Goal: Task Accomplishment & Management: Use online tool/utility

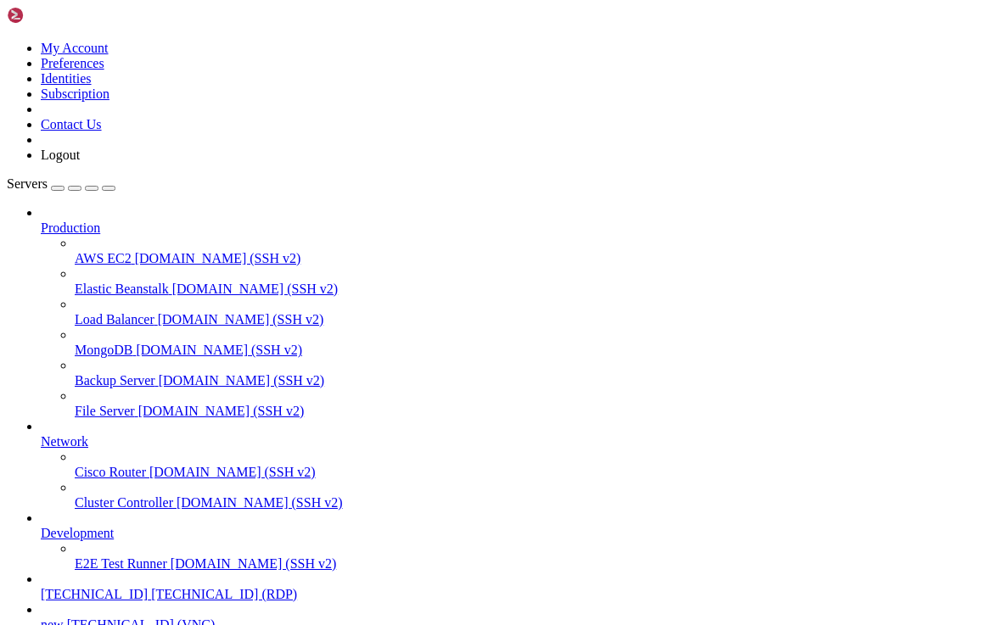
scroll to position [149, 0]
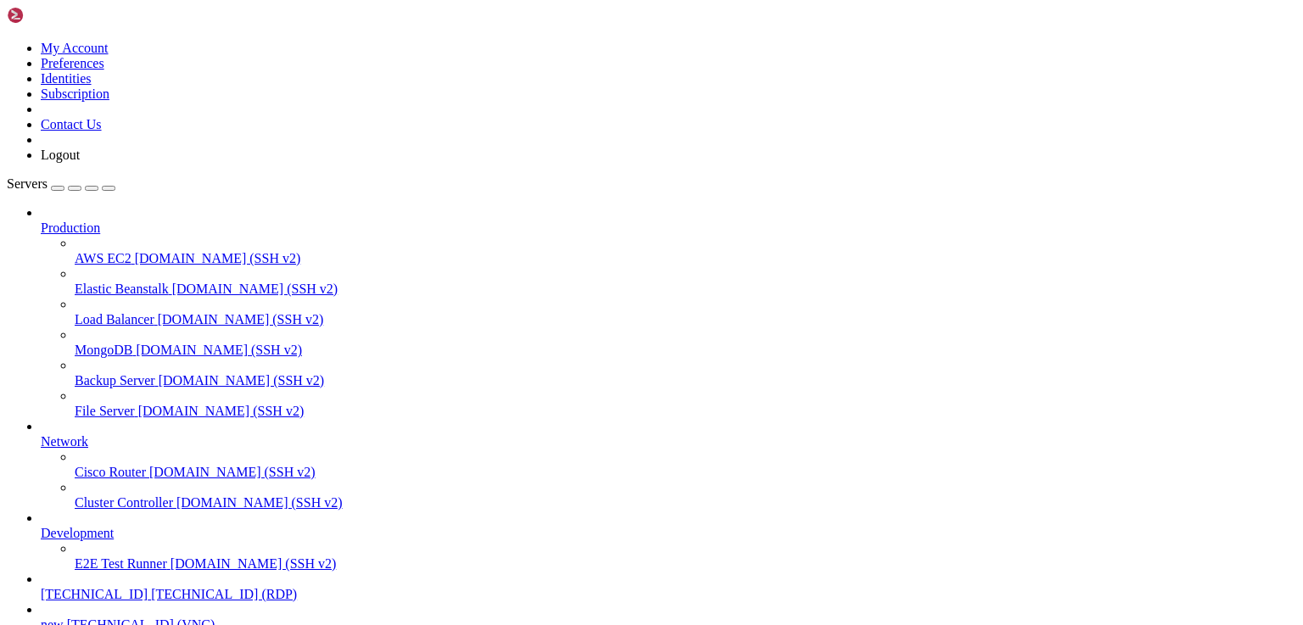
scroll to position [149, 0]
click at [151, 587] on span "[TECHNICAL_ID] (RDP)" at bounding box center [224, 594] width 146 height 14
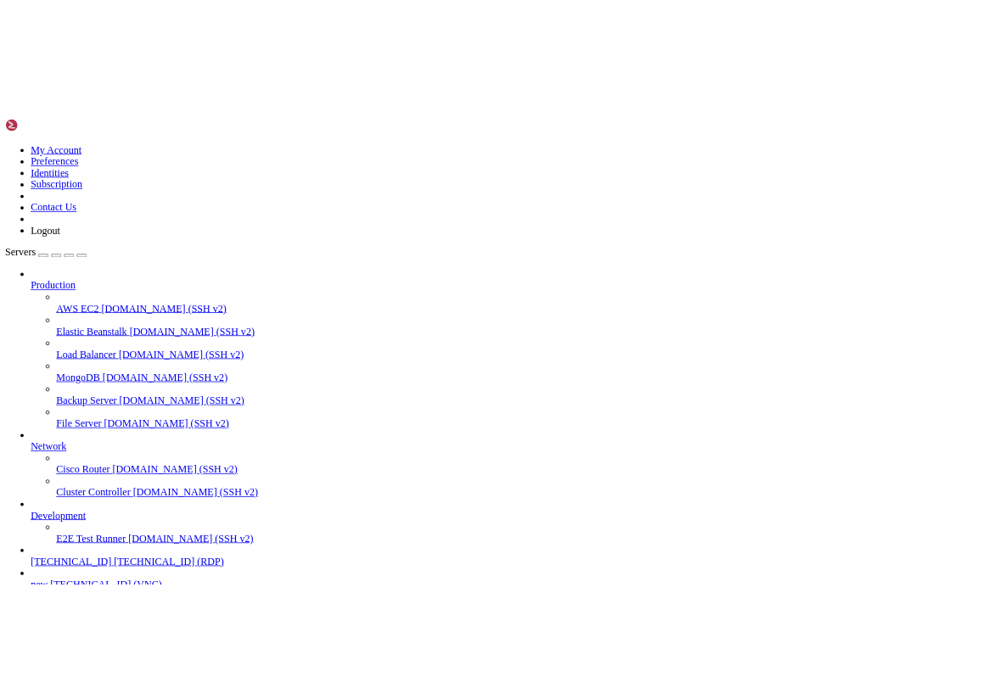
scroll to position [0, 0]
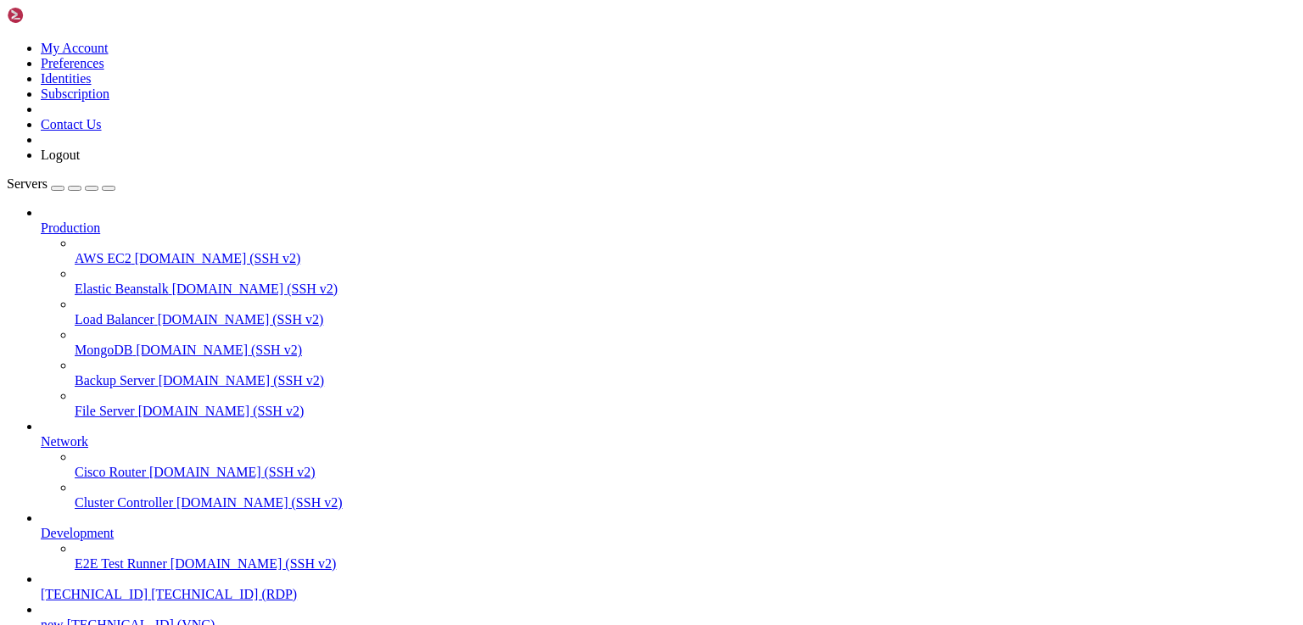
click at [109, 188] on icon "button" at bounding box center [109, 188] width 0 height 0
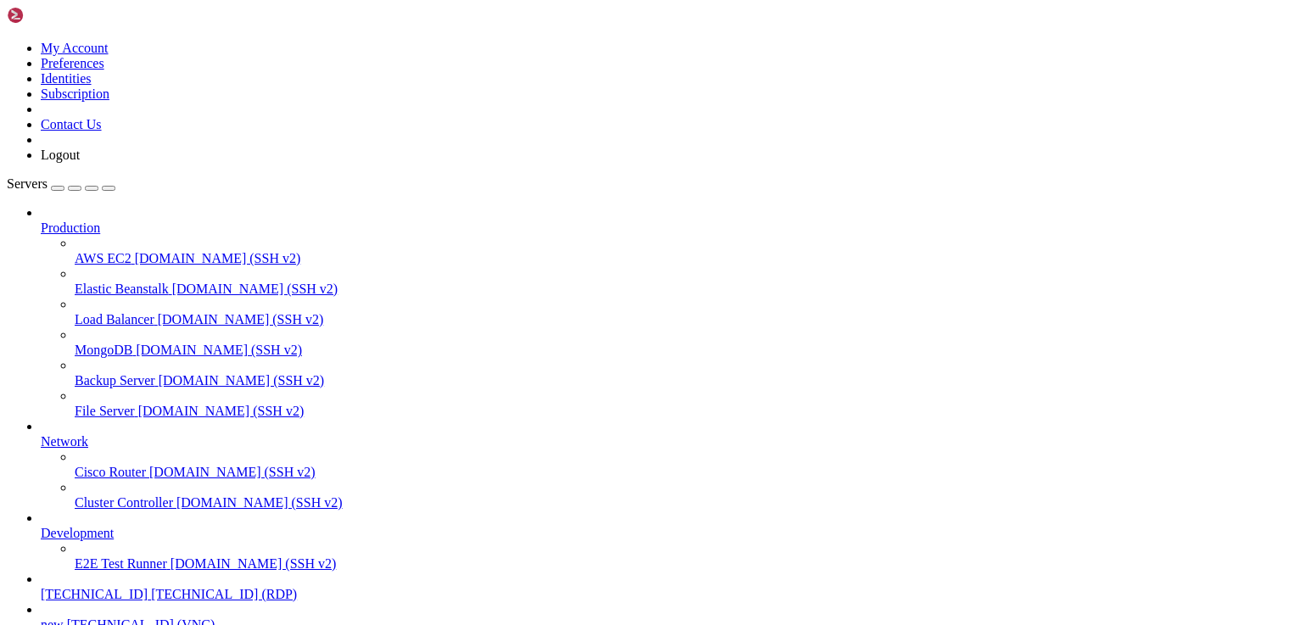
drag, startPoint x: 72, startPoint y: 970, endPoint x: 646, endPoint y: 970, distance: 573.6
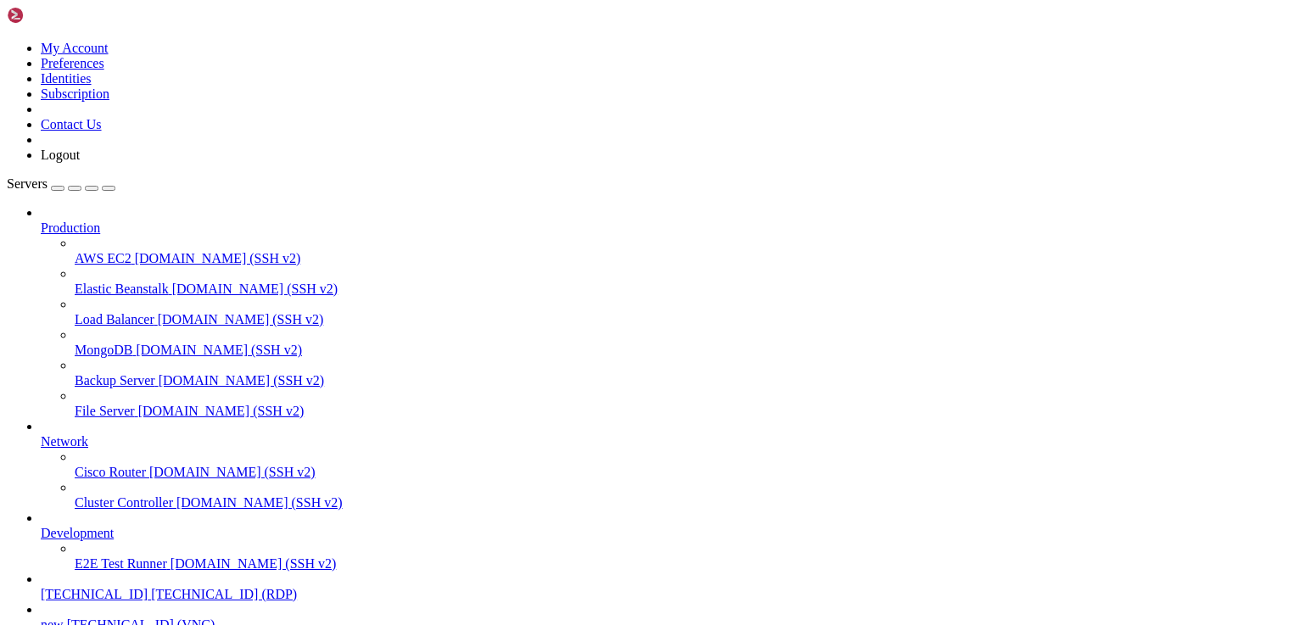
drag, startPoint x: 143, startPoint y: 990, endPoint x: 705, endPoint y: 985, distance: 562.6
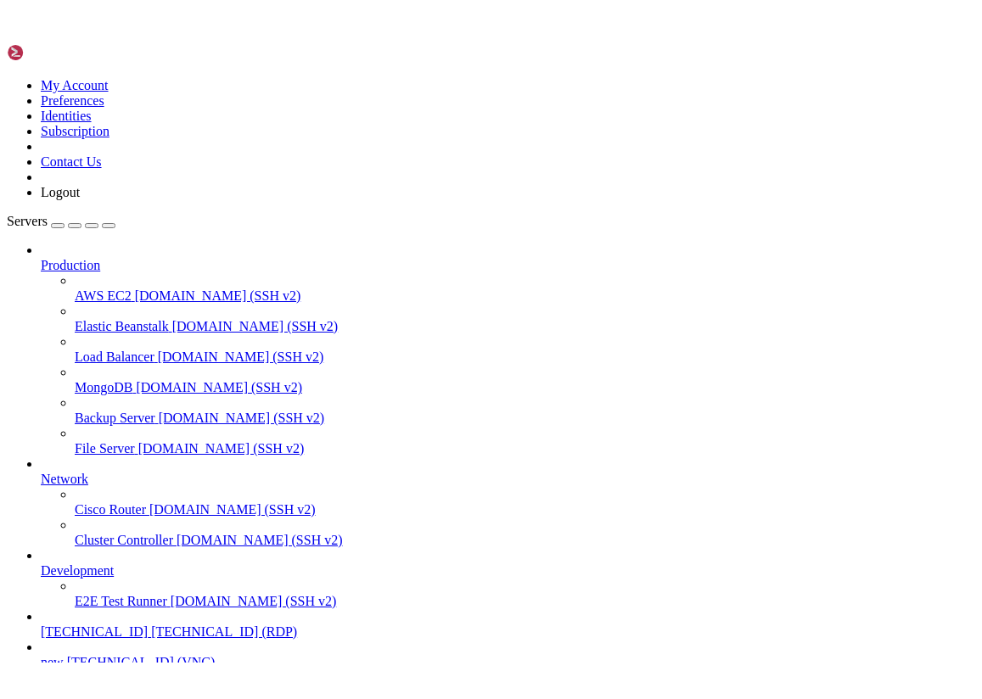
scroll to position [76, 0]
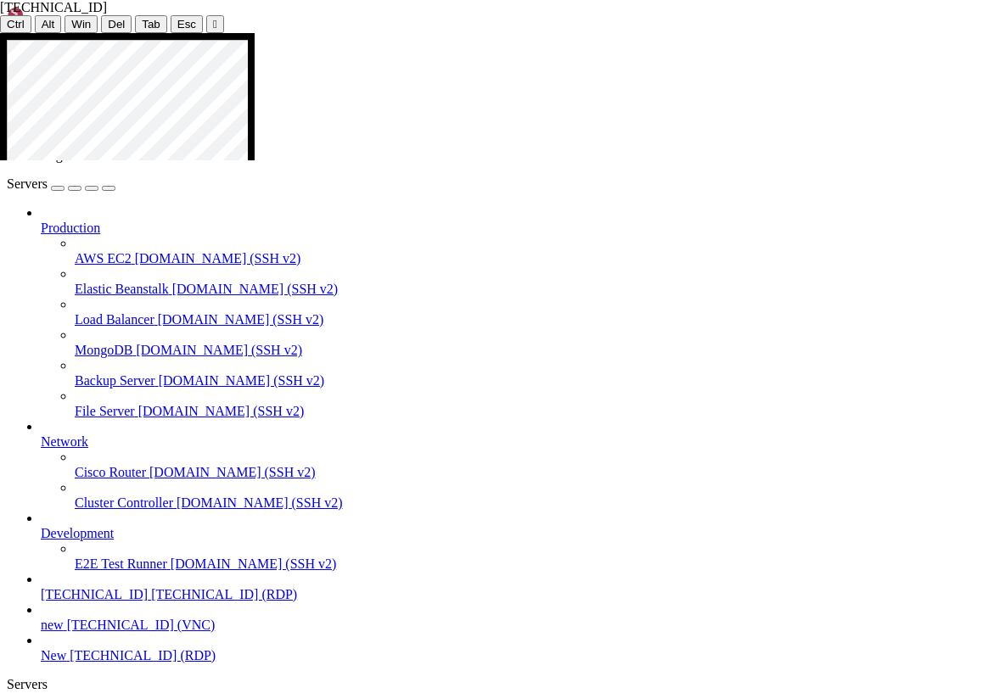
drag, startPoint x: 344, startPoint y: 400, endPoint x: 236, endPoint y: 388, distance: 108.4
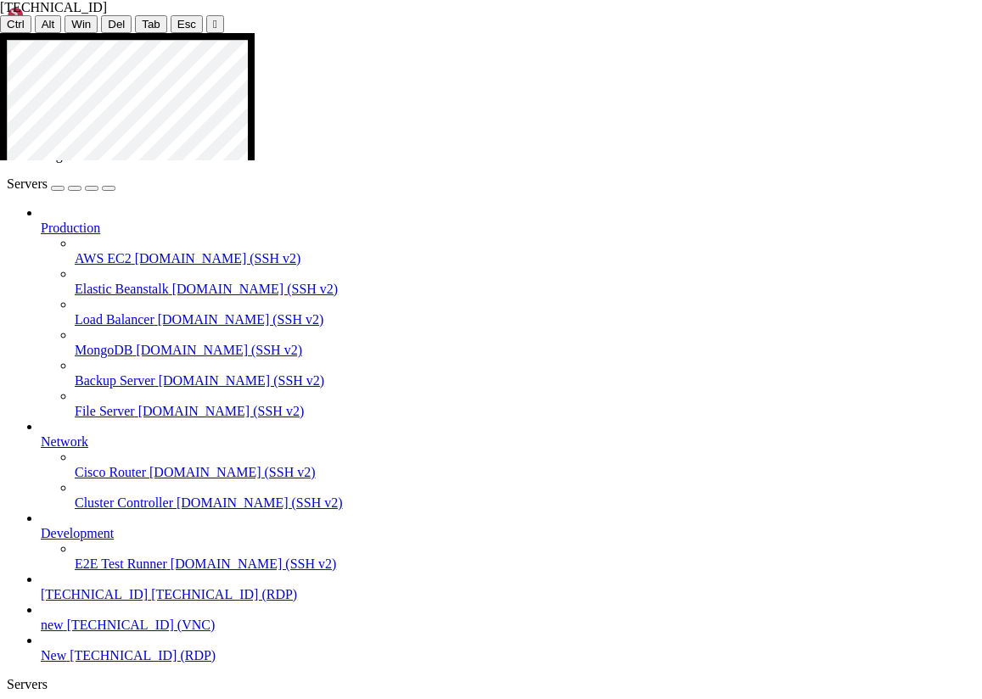
drag, startPoint x: 346, startPoint y: 401, endPoint x: 269, endPoint y: 393, distance: 77.7
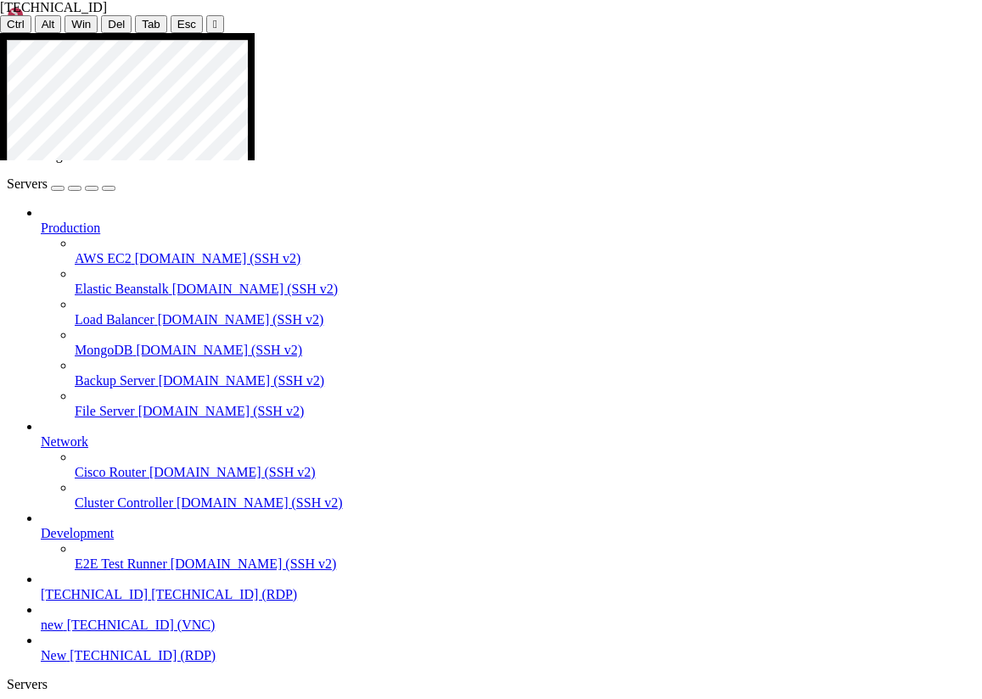
drag, startPoint x: 301, startPoint y: 403, endPoint x: 268, endPoint y: 399, distance: 33.4
drag, startPoint x: 278, startPoint y: 398, endPoint x: 342, endPoint y: 396, distance: 63.7
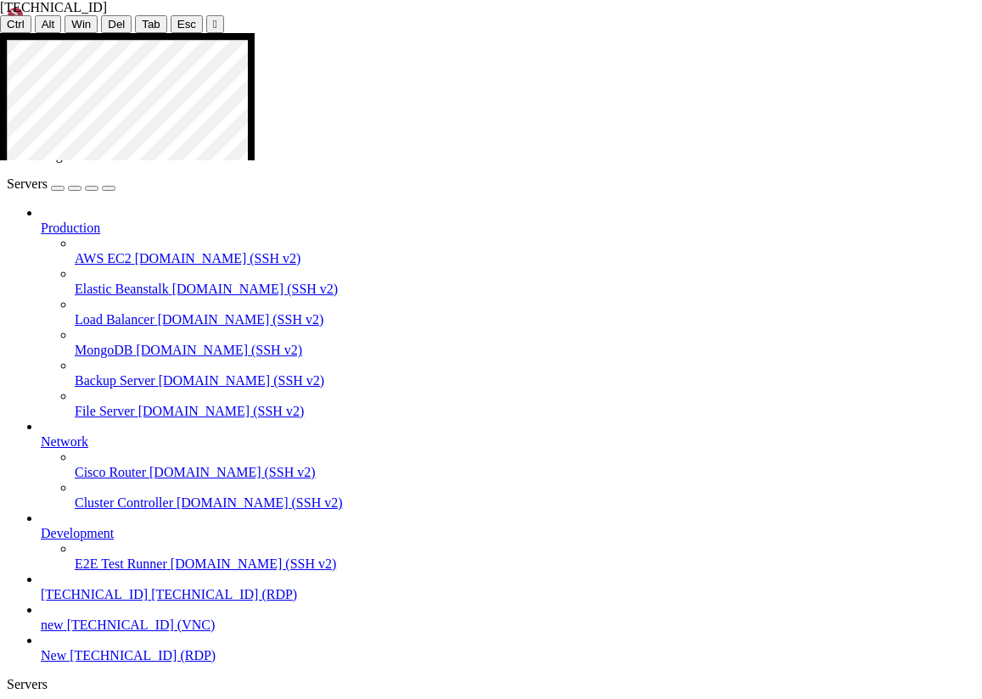
drag, startPoint x: 261, startPoint y: 86, endPoint x: 102, endPoint y: 69, distance: 160.4
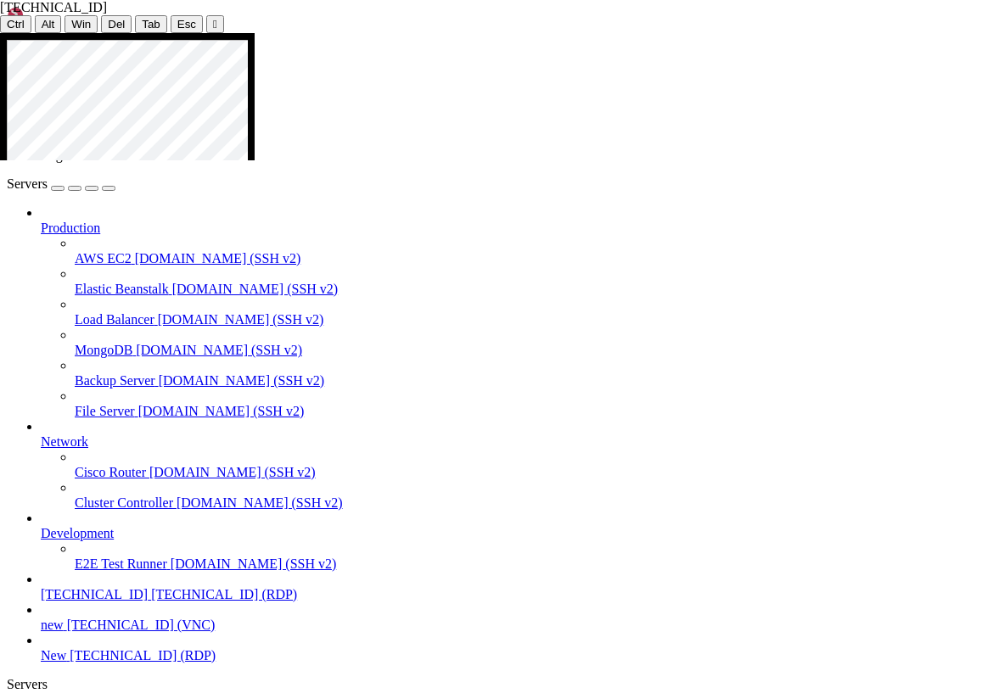
drag, startPoint x: 272, startPoint y: 80, endPoint x: 136, endPoint y: 61, distance: 137.0
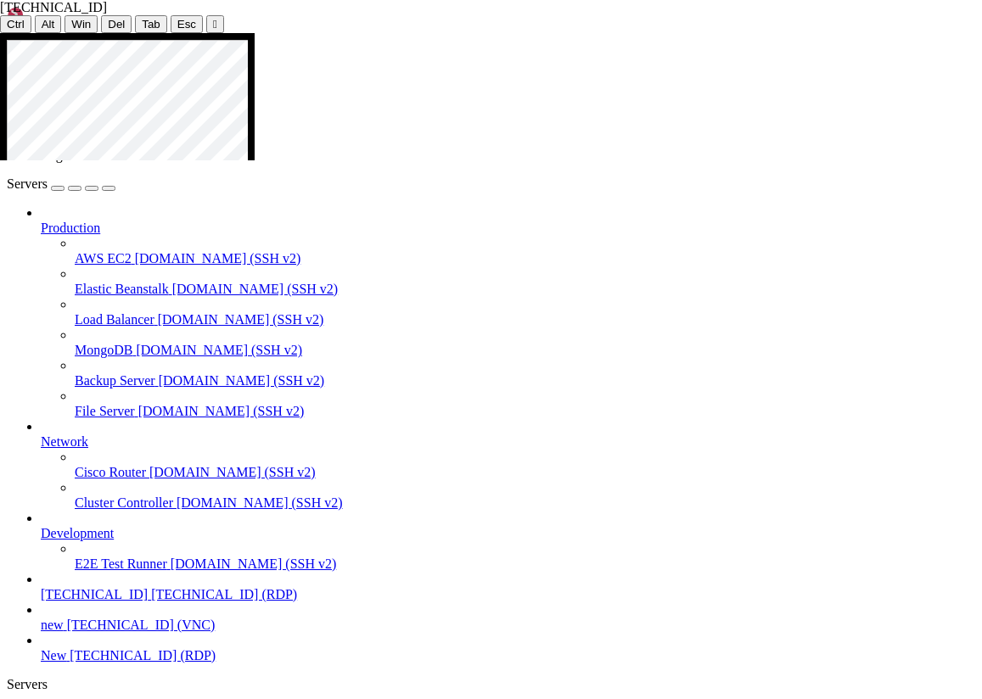
drag, startPoint x: 265, startPoint y: 85, endPoint x: 144, endPoint y: 70, distance: 121.3
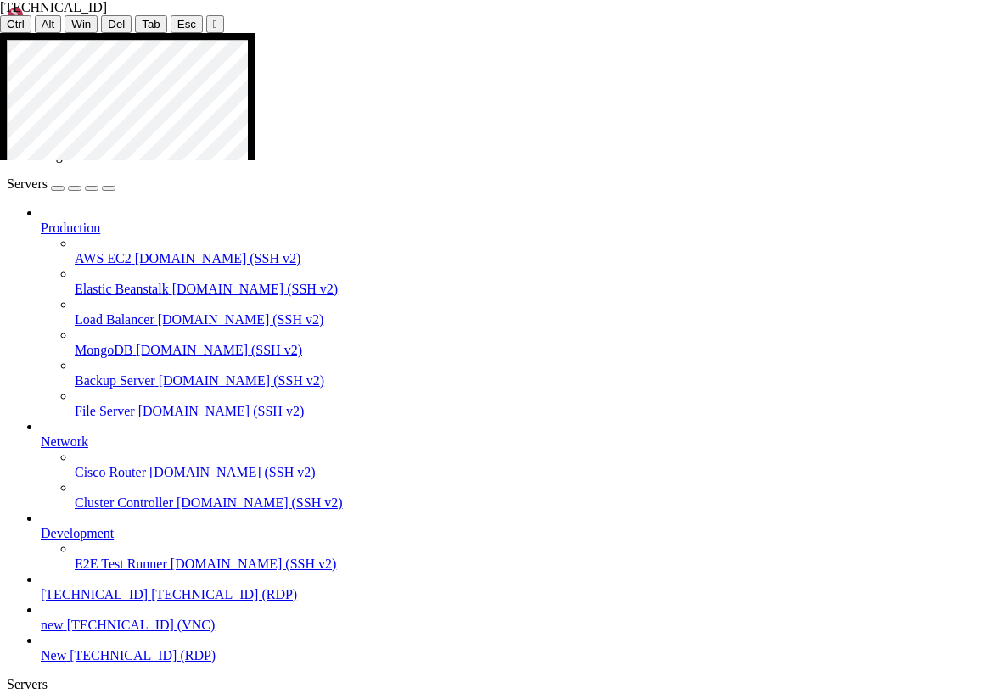
drag, startPoint x: 282, startPoint y: 78, endPoint x: 63, endPoint y: 78, distance: 218.9
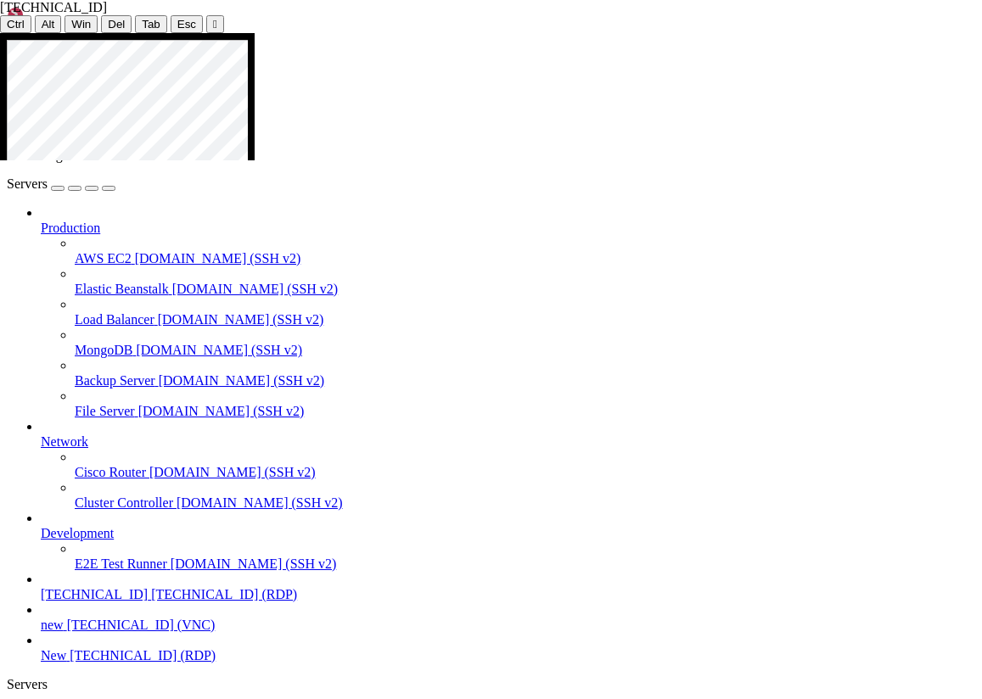
drag, startPoint x: 264, startPoint y: 84, endPoint x: 148, endPoint y: 76, distance: 116.5
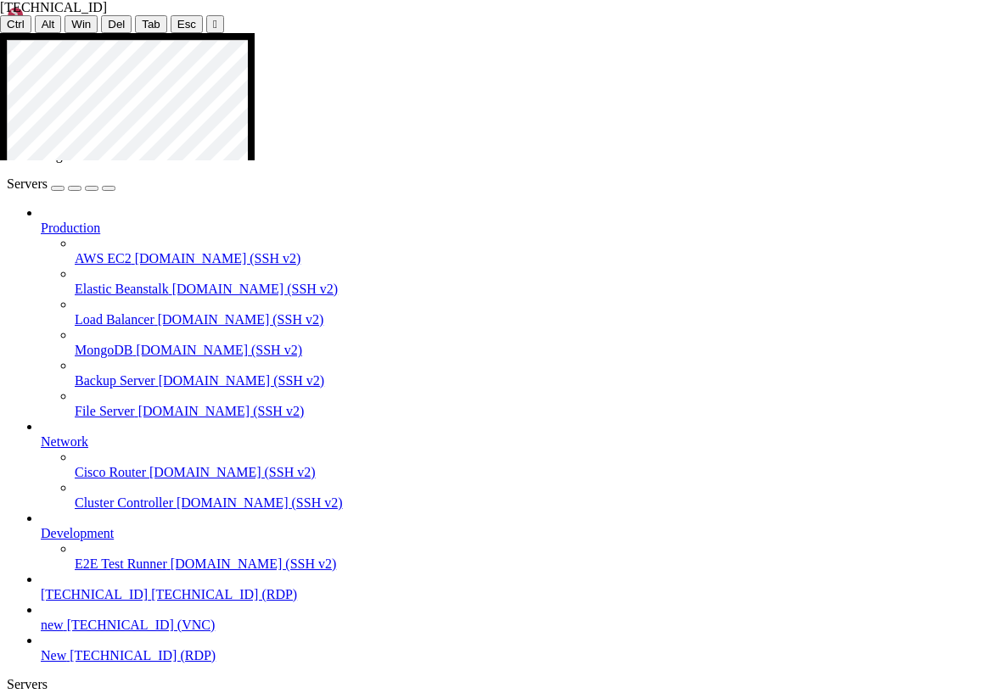
drag, startPoint x: 371, startPoint y: 81, endPoint x: 320, endPoint y: 79, distance: 50.9
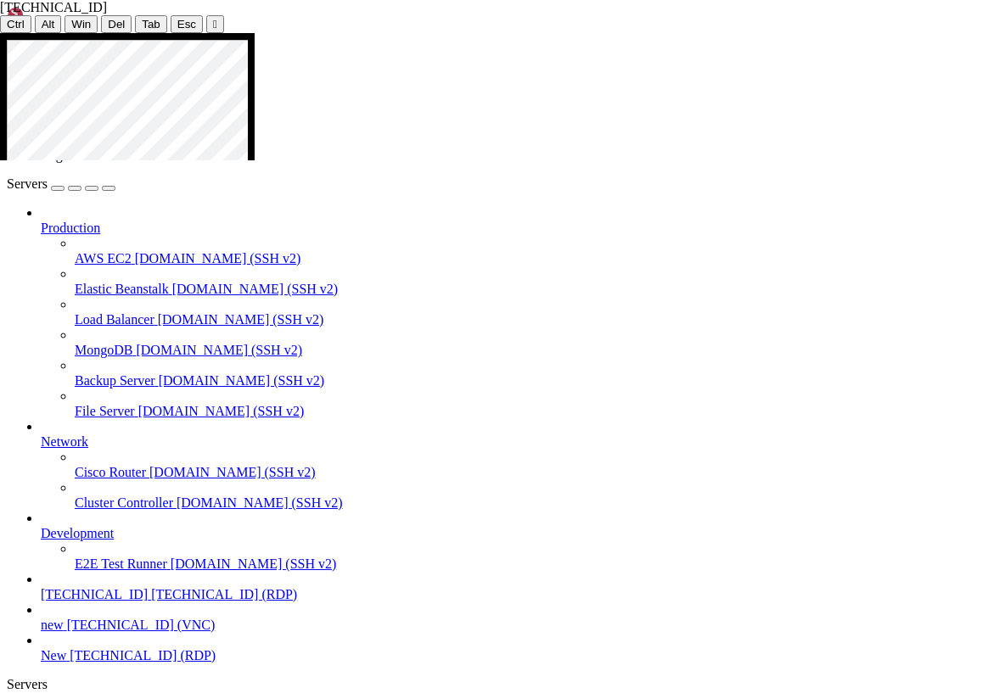
drag, startPoint x: 183, startPoint y: 149, endPoint x: 25, endPoint y: 130, distance: 159.0
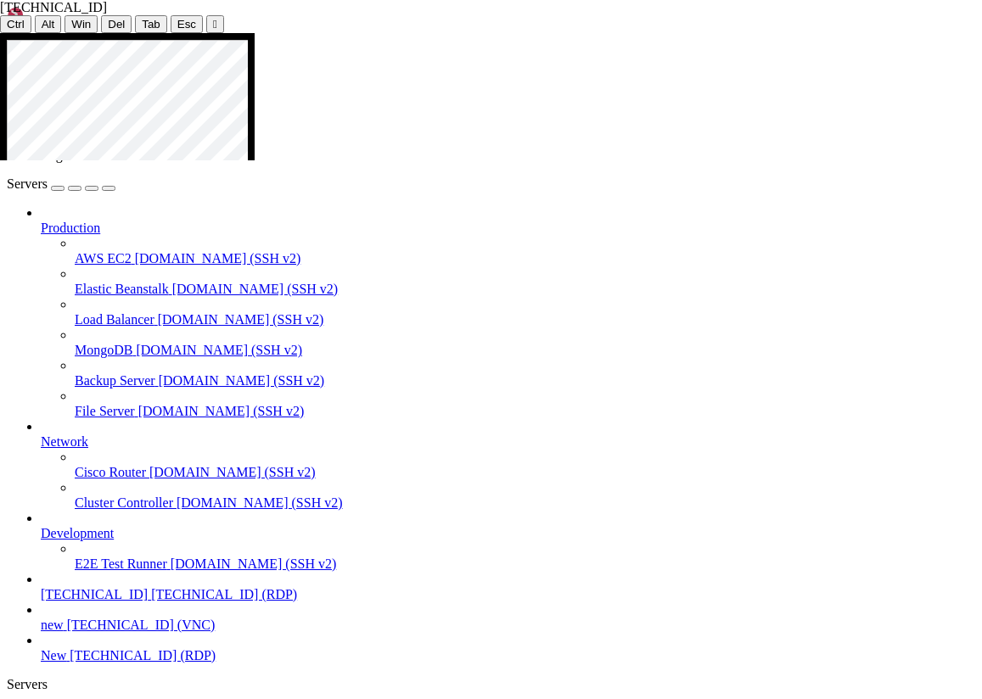
drag, startPoint x: 341, startPoint y: 403, endPoint x: 276, endPoint y: 392, distance: 66.3
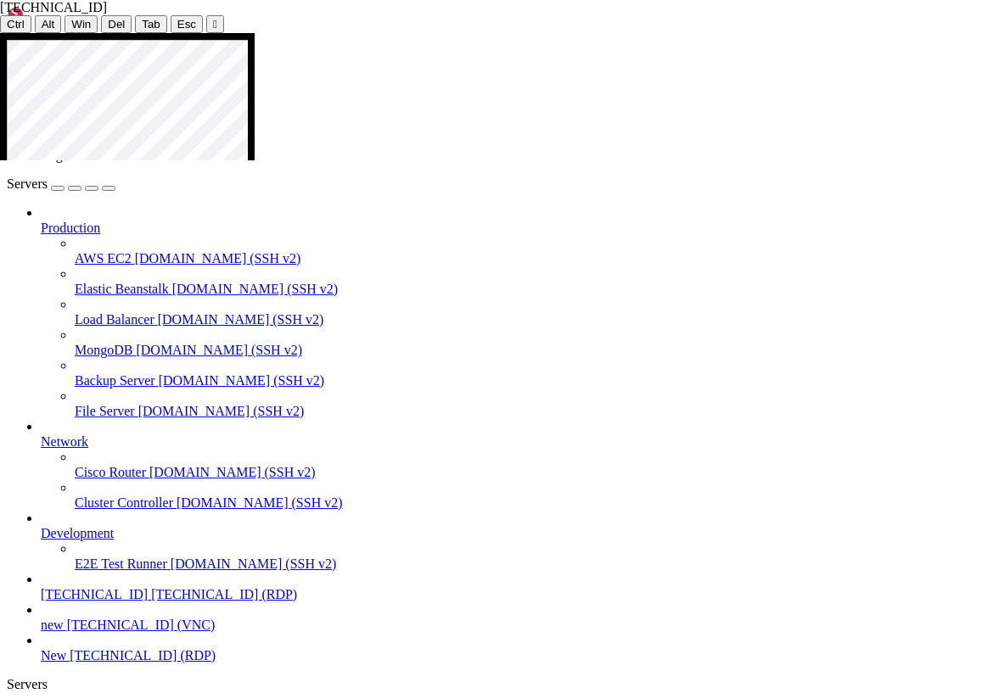
drag, startPoint x: 294, startPoint y: 148, endPoint x: 240, endPoint y: 144, distance: 53.6
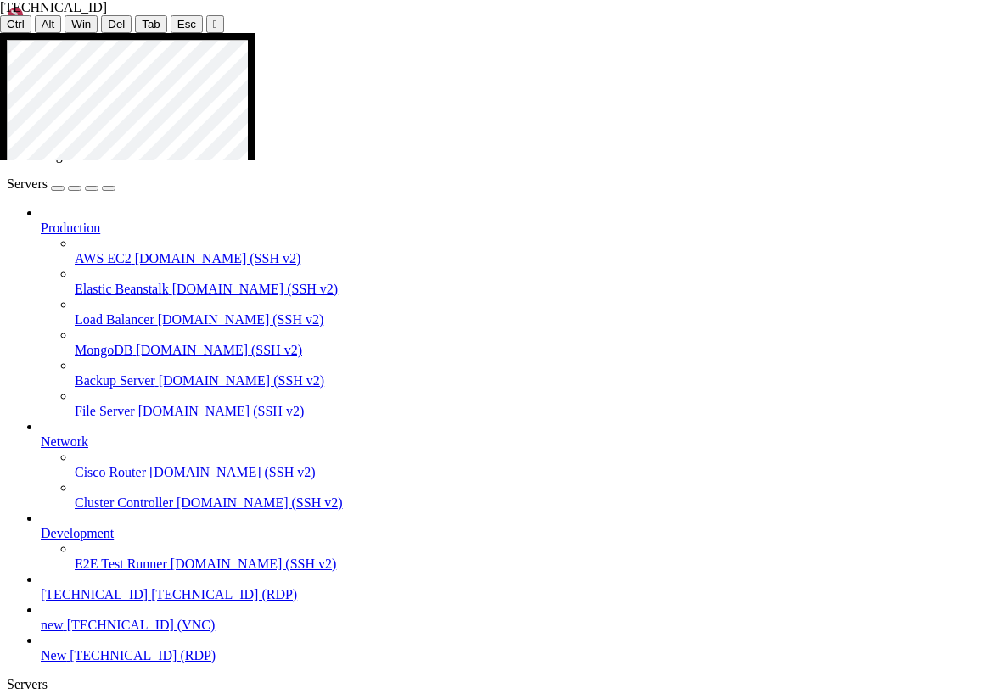
drag, startPoint x: 187, startPoint y: 148, endPoint x: 114, endPoint y: 141, distance: 73.4
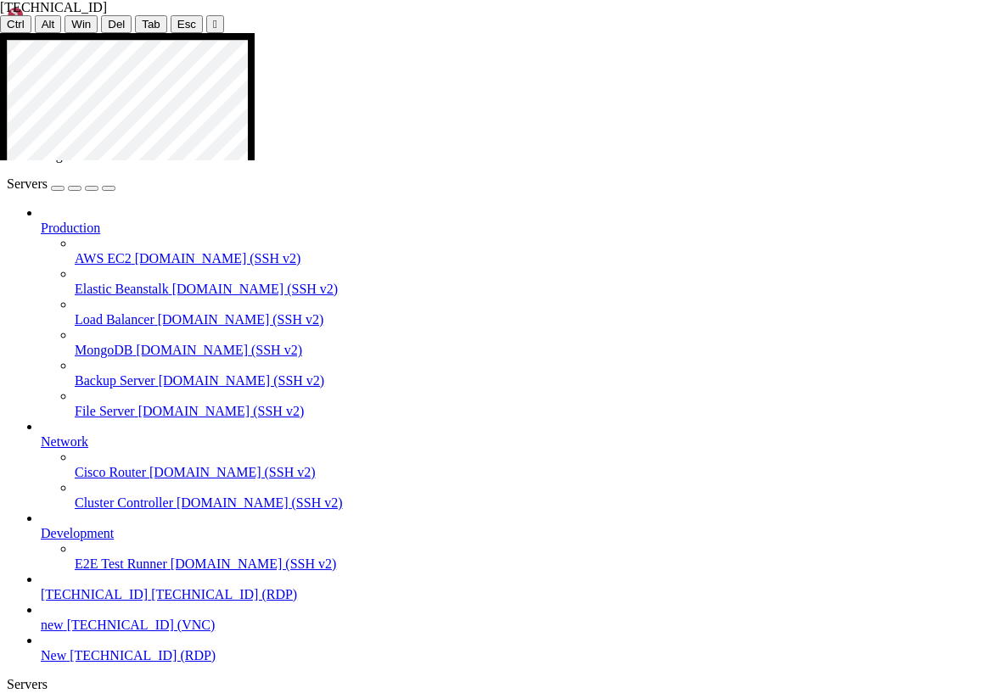
drag, startPoint x: 176, startPoint y: 150, endPoint x: 83, endPoint y: 148, distance: 92.5
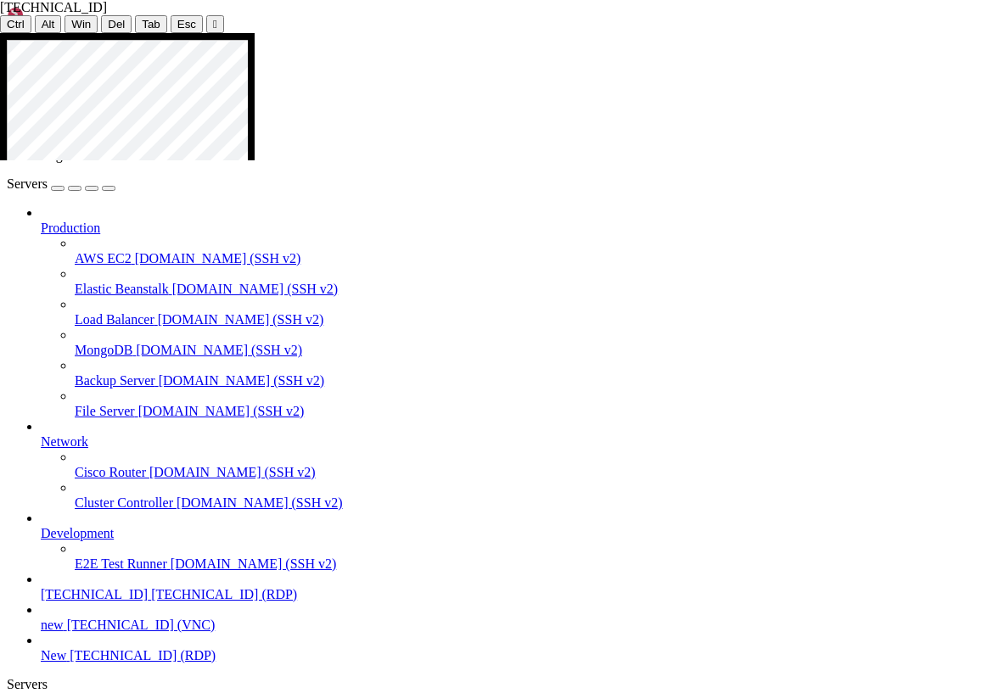
drag, startPoint x: 322, startPoint y: 338, endPoint x: 235, endPoint y: 330, distance: 86.9
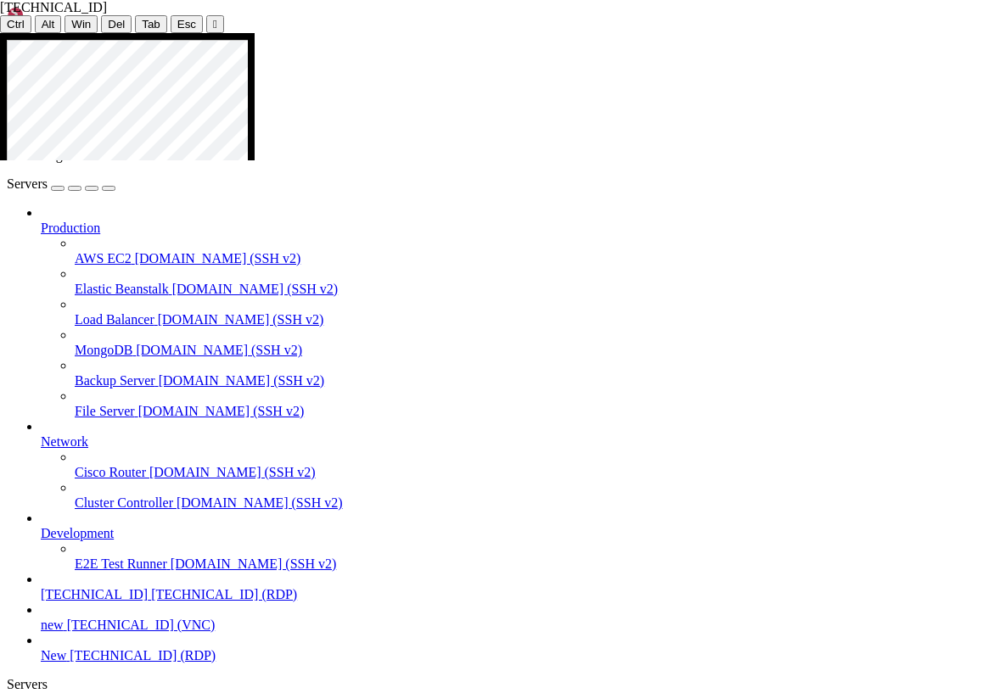
drag, startPoint x: 303, startPoint y: 371, endPoint x: 276, endPoint y: 367, distance: 27.5
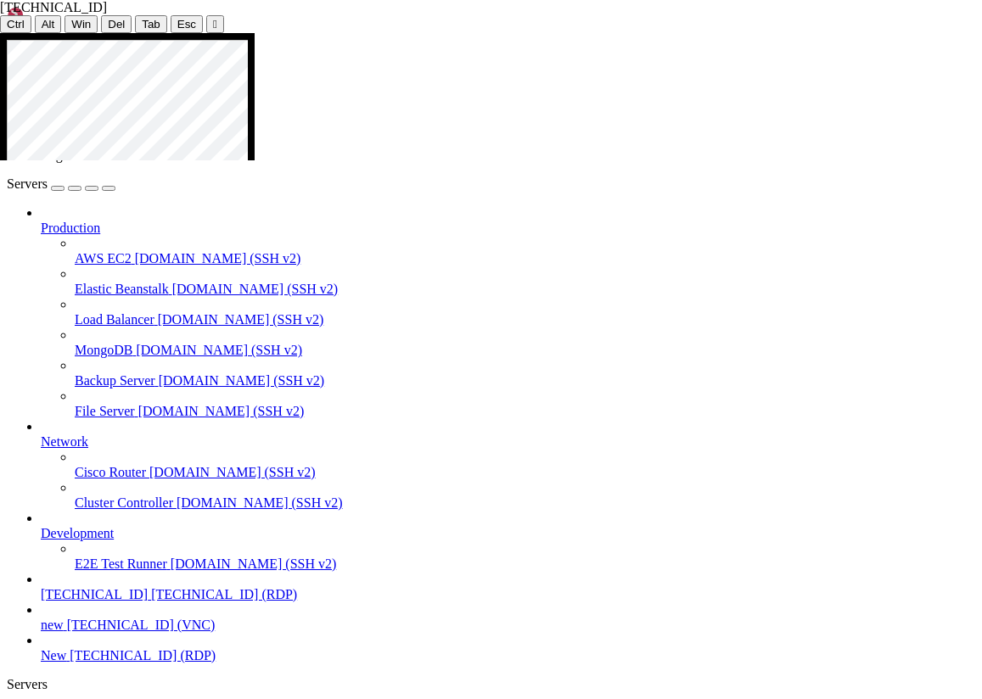
drag, startPoint x: 252, startPoint y: 81, endPoint x: 109, endPoint y: 81, distance: 143.4
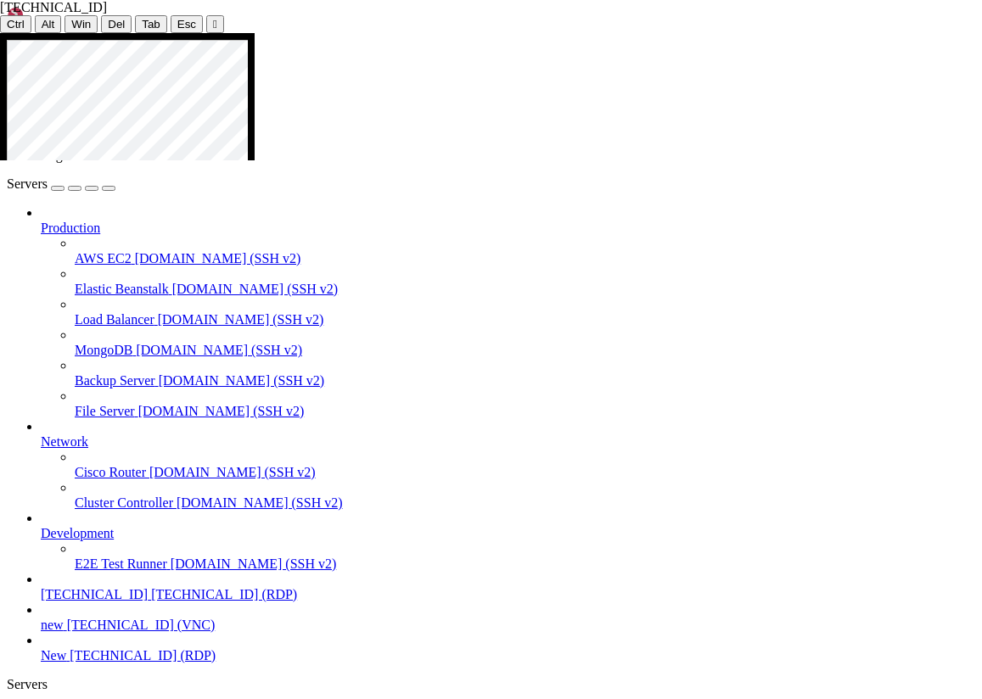
drag, startPoint x: 297, startPoint y: 151, endPoint x: 250, endPoint y: 148, distance: 46.7
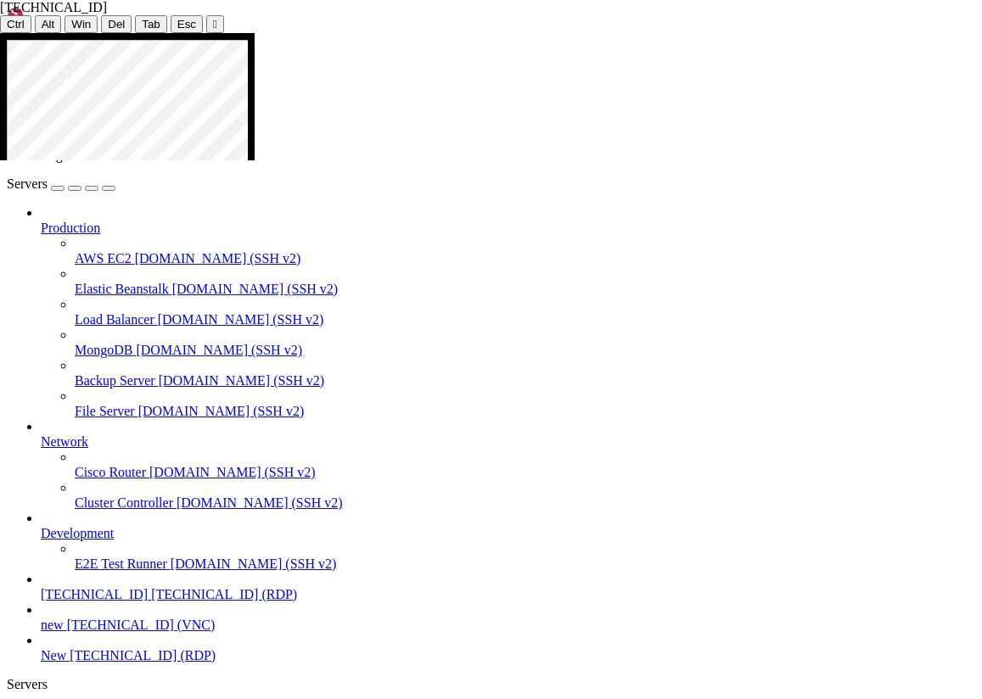
drag, startPoint x: 189, startPoint y: 153, endPoint x: 11, endPoint y: 124, distance: 180.5
